Goal: Transaction & Acquisition: Purchase product/service

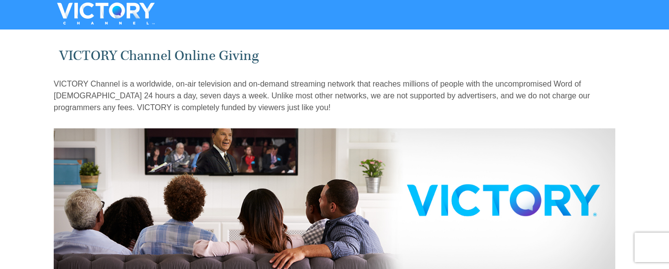
drag, startPoint x: 671, startPoint y: 33, endPoint x: 672, endPoint y: 73, distance: 40.4
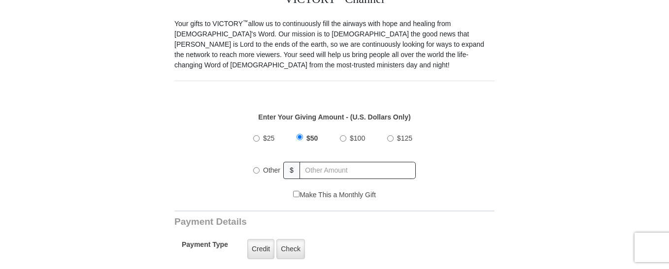
scroll to position [296, 0]
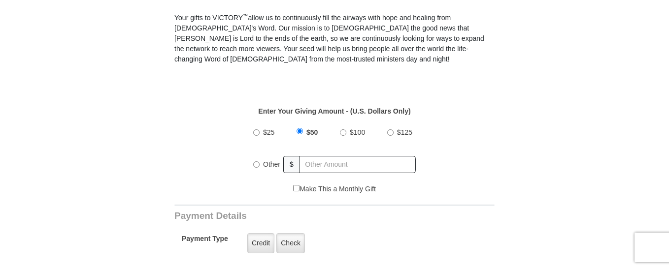
click at [256, 162] on input "Other" at bounding box center [256, 165] width 6 height 6
radio input "true"
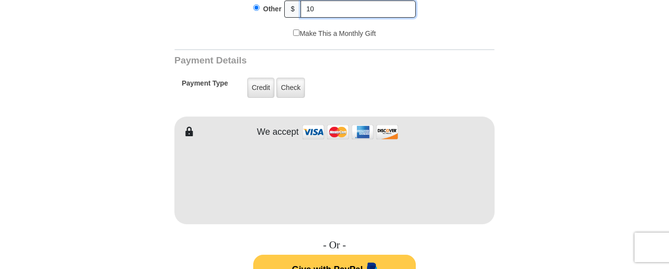
scroll to position [467, 0]
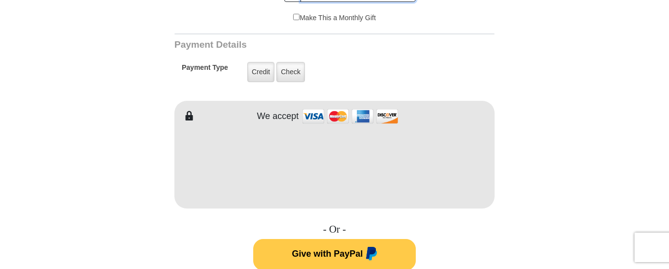
type input "10"
type input "[PERSON_NAME]"
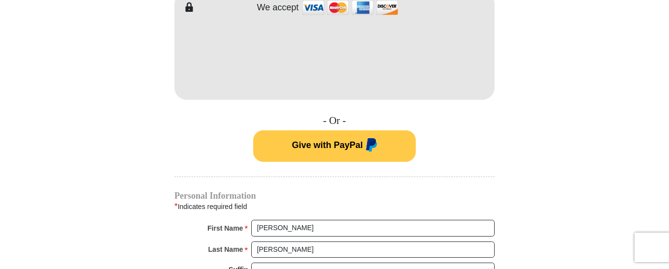
scroll to position [607, 0]
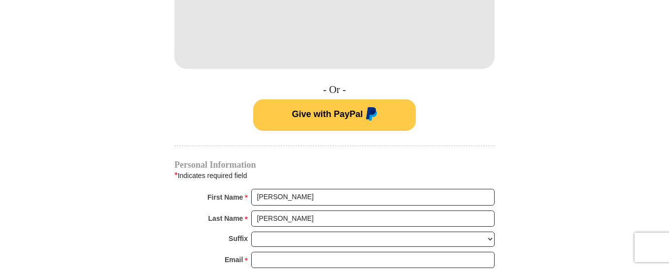
click at [667, 118] on body "VICTORY Channel Online Giving VICTORY Channel is a worldwide, on-air television…" at bounding box center [334, 259] width 669 height 1732
drag, startPoint x: 667, startPoint y: 118, endPoint x: 666, endPoint y: 133, distance: 15.3
click at [666, 133] on body "VICTORY Channel Online Giving VICTORY Channel is a worldwide, on-air television…" at bounding box center [334, 259] width 669 height 1732
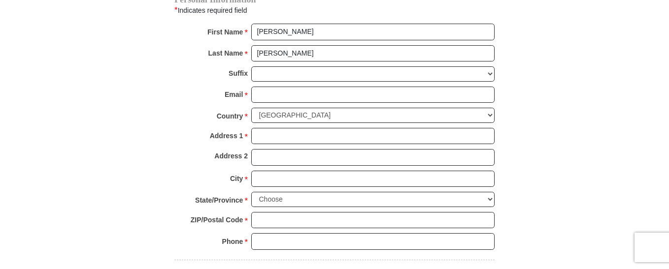
scroll to position [817, 0]
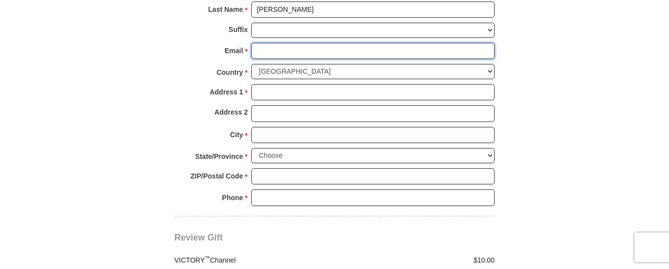
click at [268, 43] on input "Email *" at bounding box center [372, 51] width 243 height 17
type input "[EMAIL_ADDRESS][DOMAIN_NAME]"
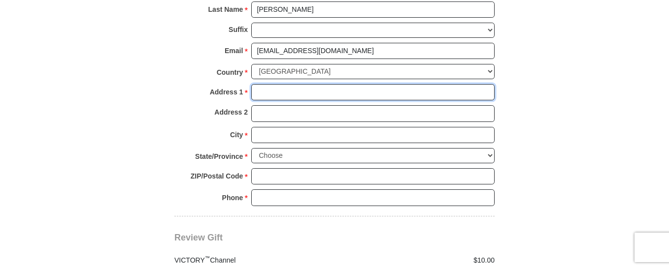
click at [289, 84] on input "Address 1 *" at bounding box center [372, 92] width 243 height 17
type input "[STREET_ADDRESS]"
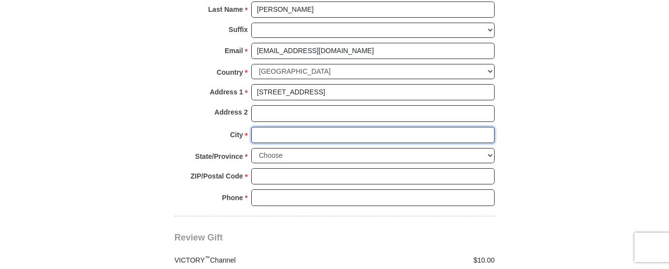
click at [285, 127] on input "City *" at bounding box center [372, 135] width 243 height 17
type input "Kosciusko"
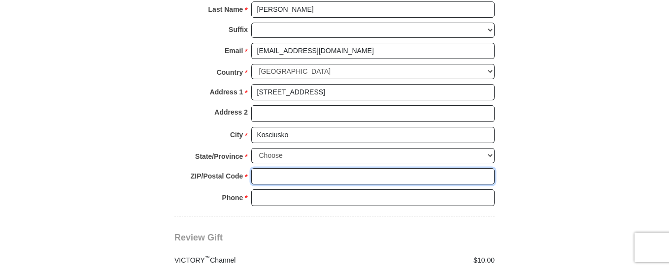
click at [281, 173] on input "ZIP/Postal Code *" at bounding box center [372, 176] width 243 height 17
type input "39090"
click at [291, 190] on input "Phone * *" at bounding box center [372, 198] width 243 height 17
type input "[PHONE_NUMBER]"
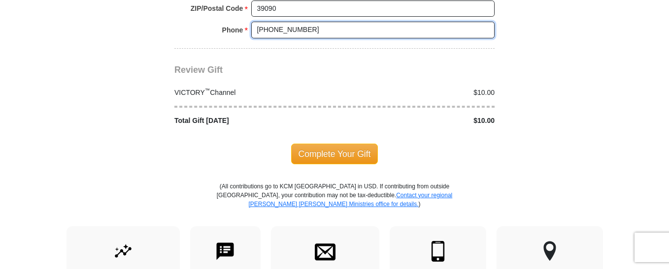
scroll to position [988, 0]
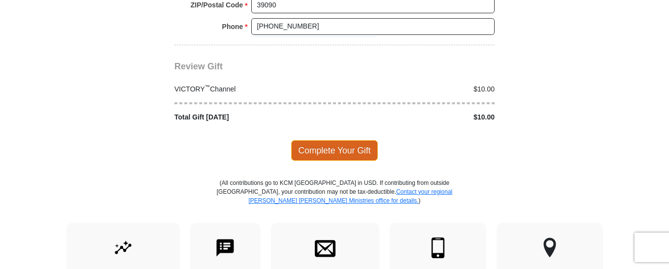
click at [321, 140] on span "Complete Your Gift" at bounding box center [334, 150] width 87 height 21
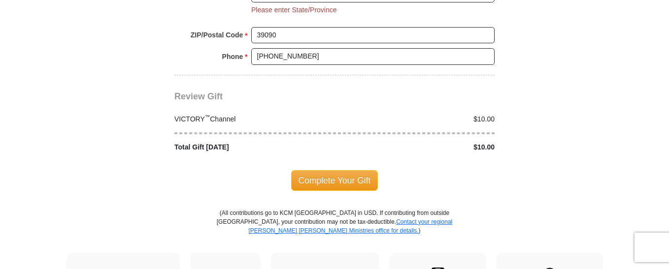
scroll to position [945, 0]
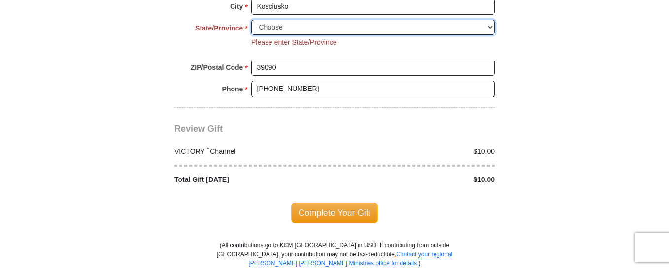
click at [488, 20] on select "Choose [US_STATE] [US_STATE] [US_STATE] [US_STATE] [US_STATE] Armed Forces Amer…" at bounding box center [372, 27] width 243 height 15
select select "MS"
click at [251, 20] on select "Choose [US_STATE] [US_STATE] [US_STATE] [US_STATE] [US_STATE] Armed Forces Amer…" at bounding box center [372, 27] width 243 height 15
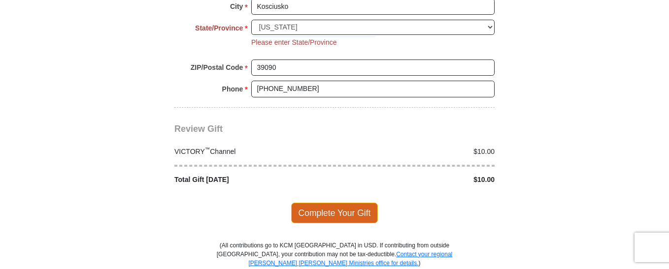
click at [318, 205] on span "Complete Your Gift" at bounding box center [334, 213] width 87 height 21
